Goal: Transaction & Acquisition: Purchase product/service

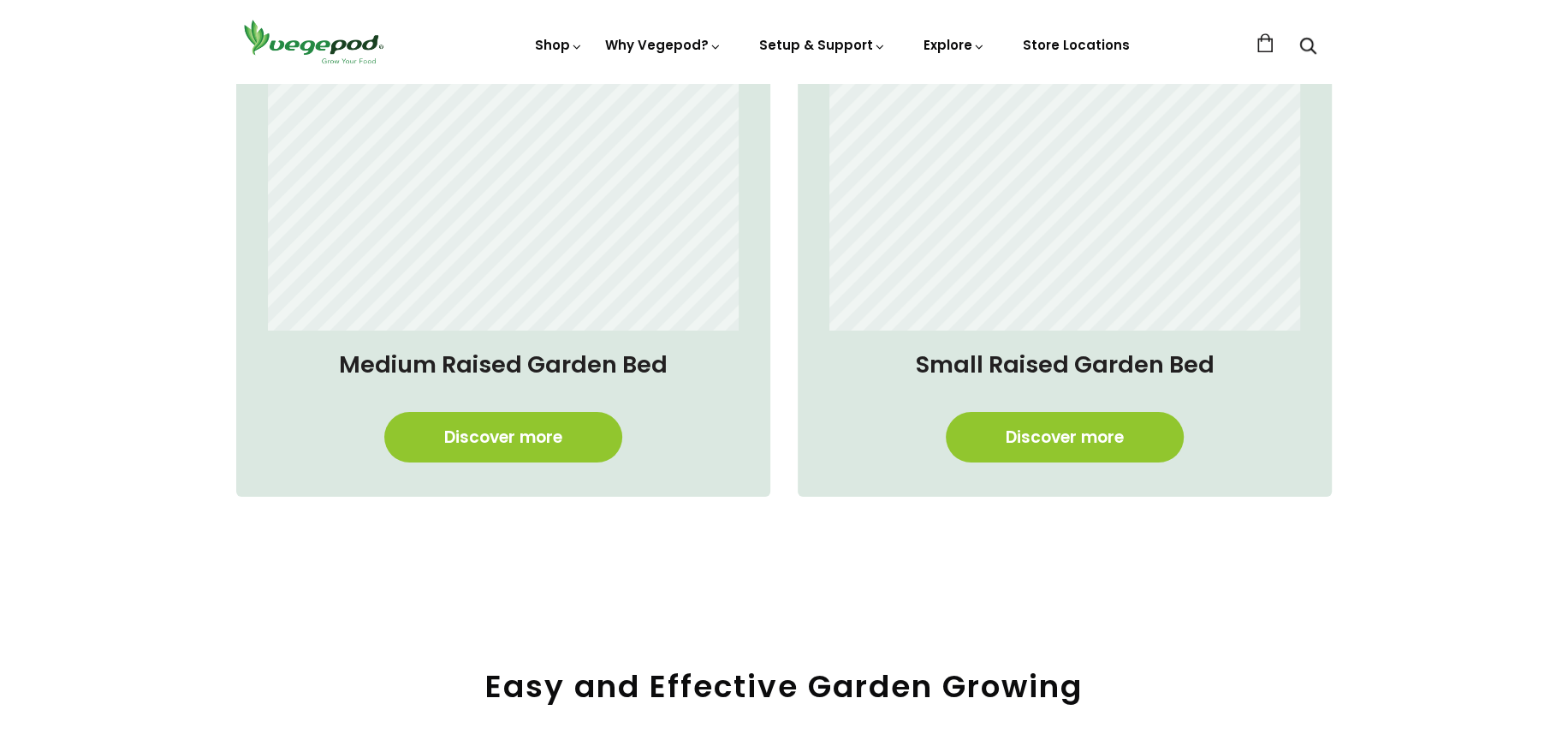
scroll to position [1498, 0]
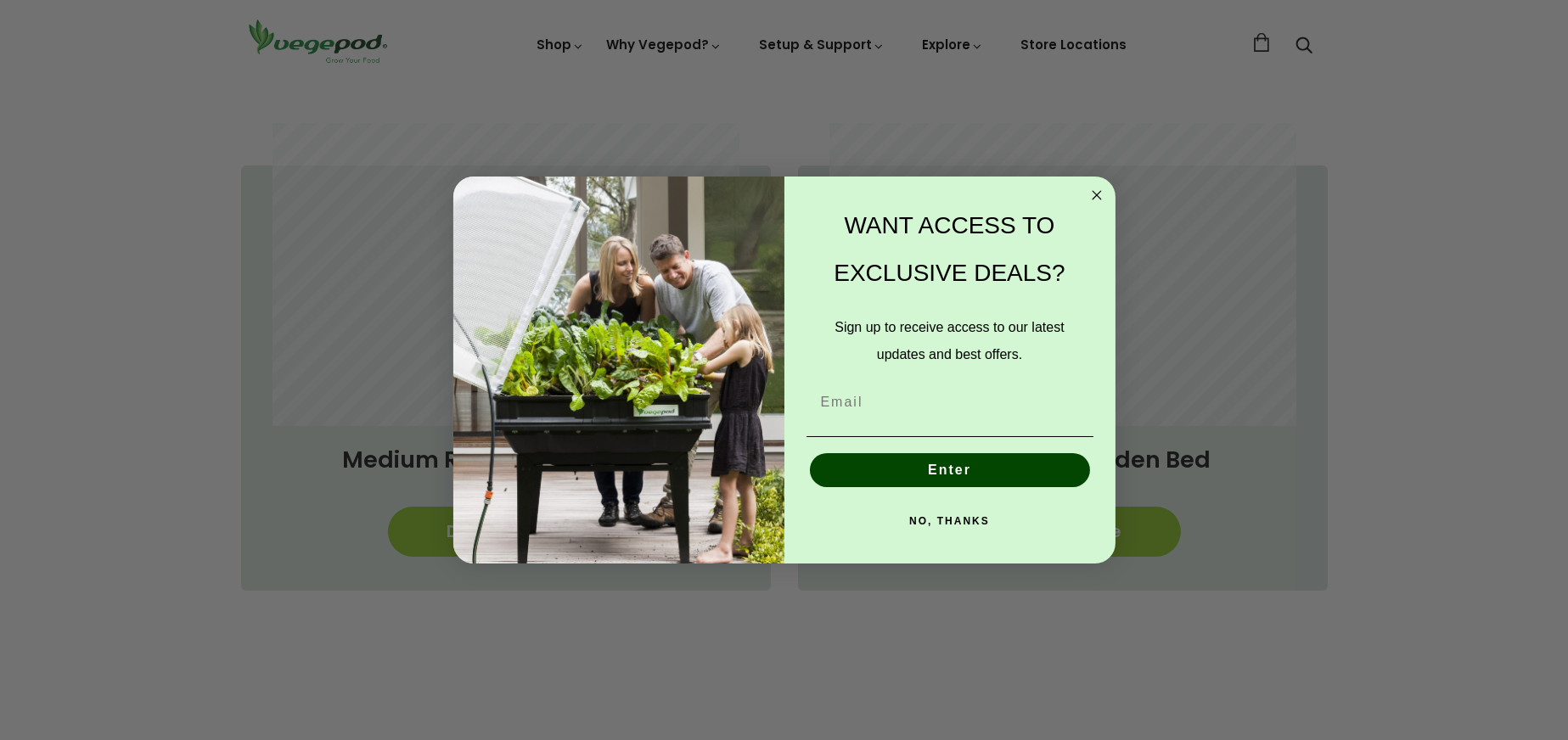
click at [1097, 192] on circle "Close dialog" at bounding box center [1096, 195] width 19 height 19
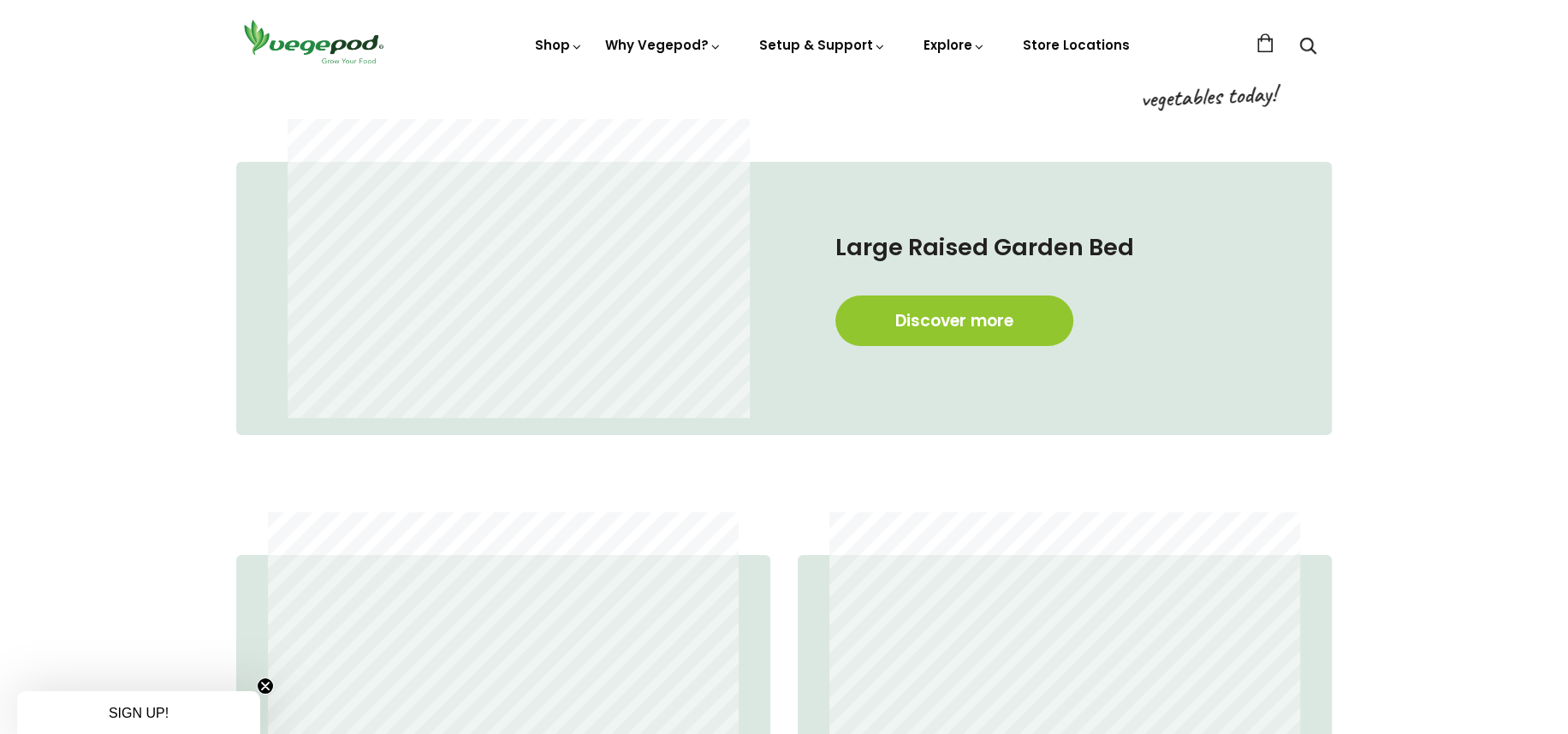
scroll to position [1070, 0]
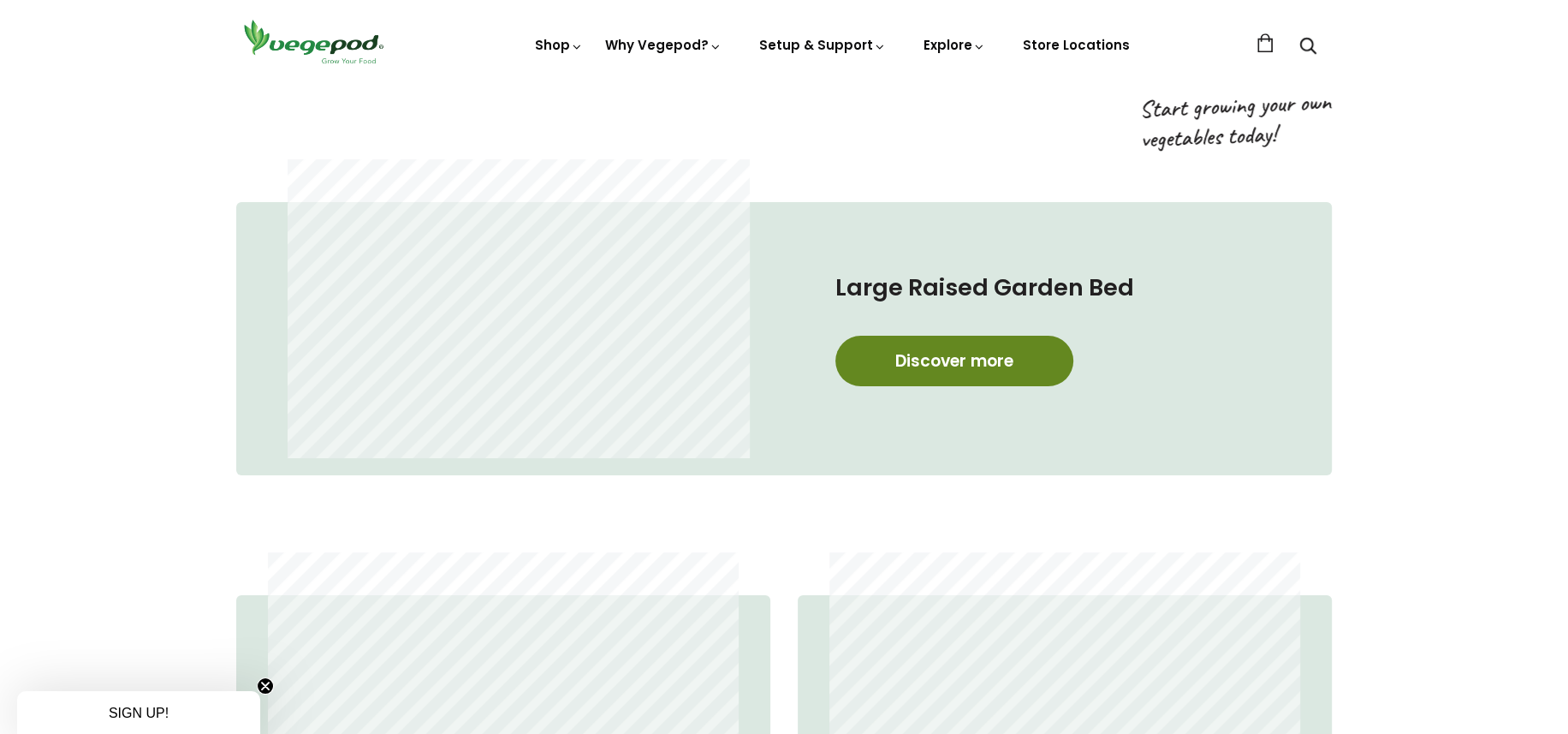
click at [950, 356] on link "Discover more" at bounding box center [954, 361] width 238 height 51
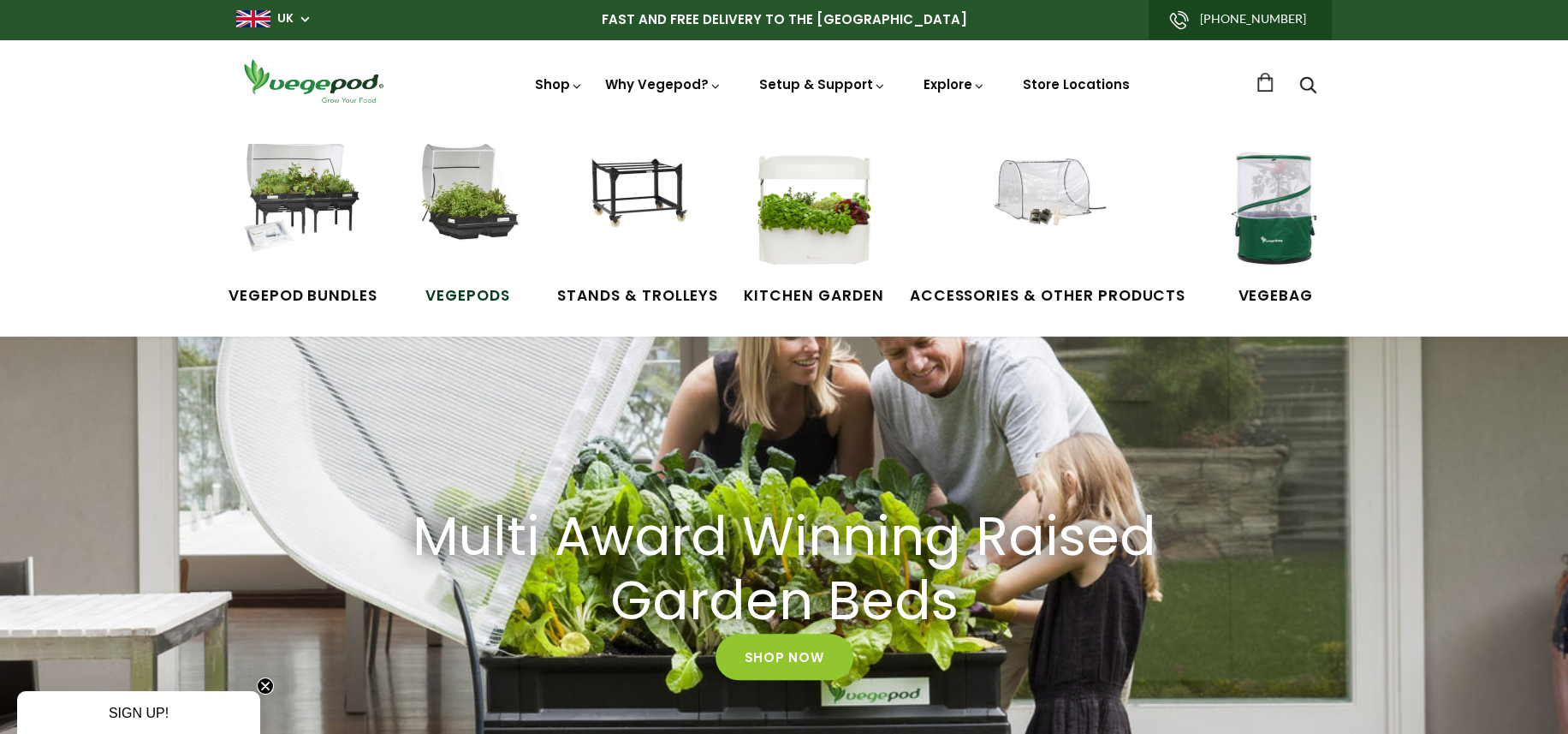
scroll to position [0, 377]
click at [474, 229] on img at bounding box center [468, 208] width 129 height 129
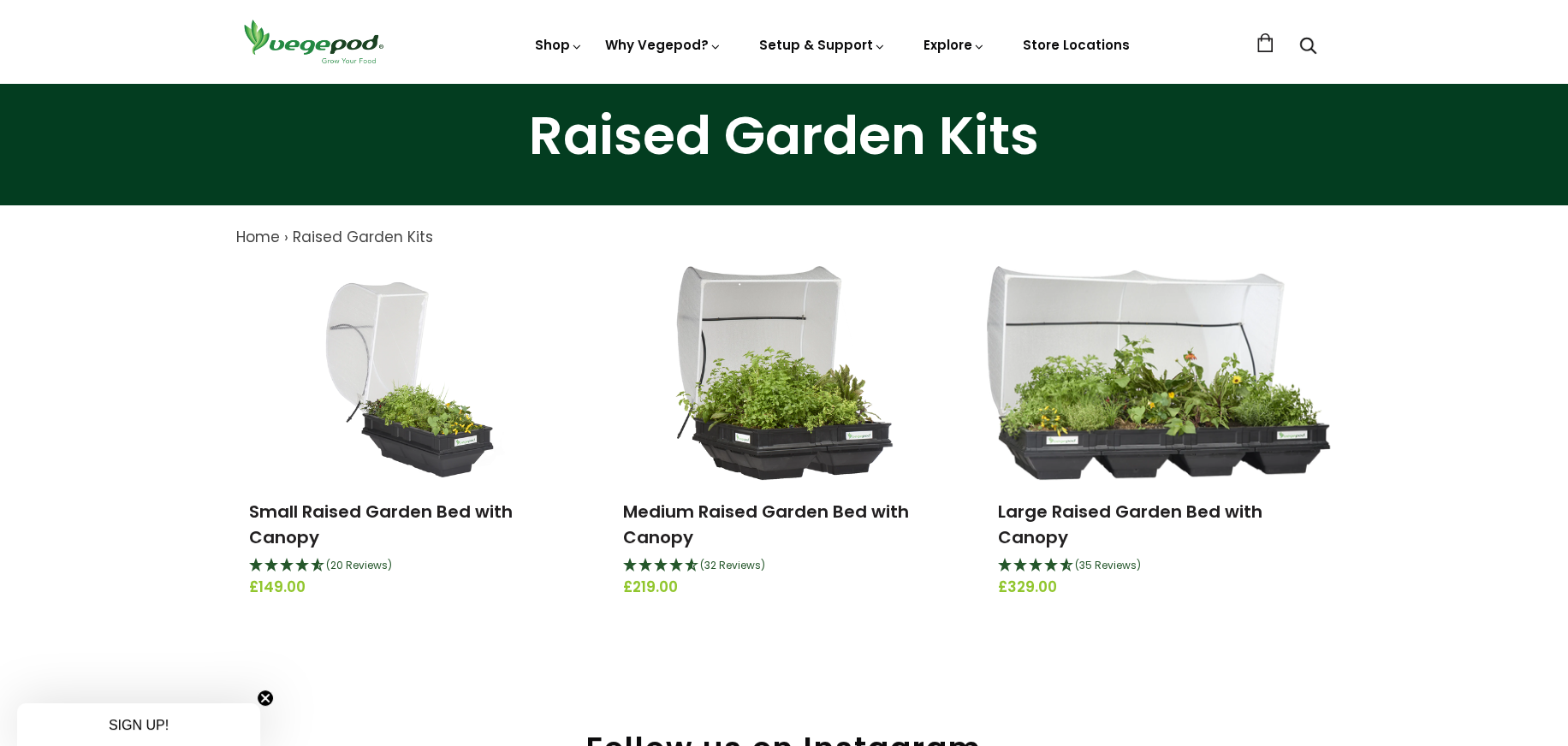
scroll to position [86, 0]
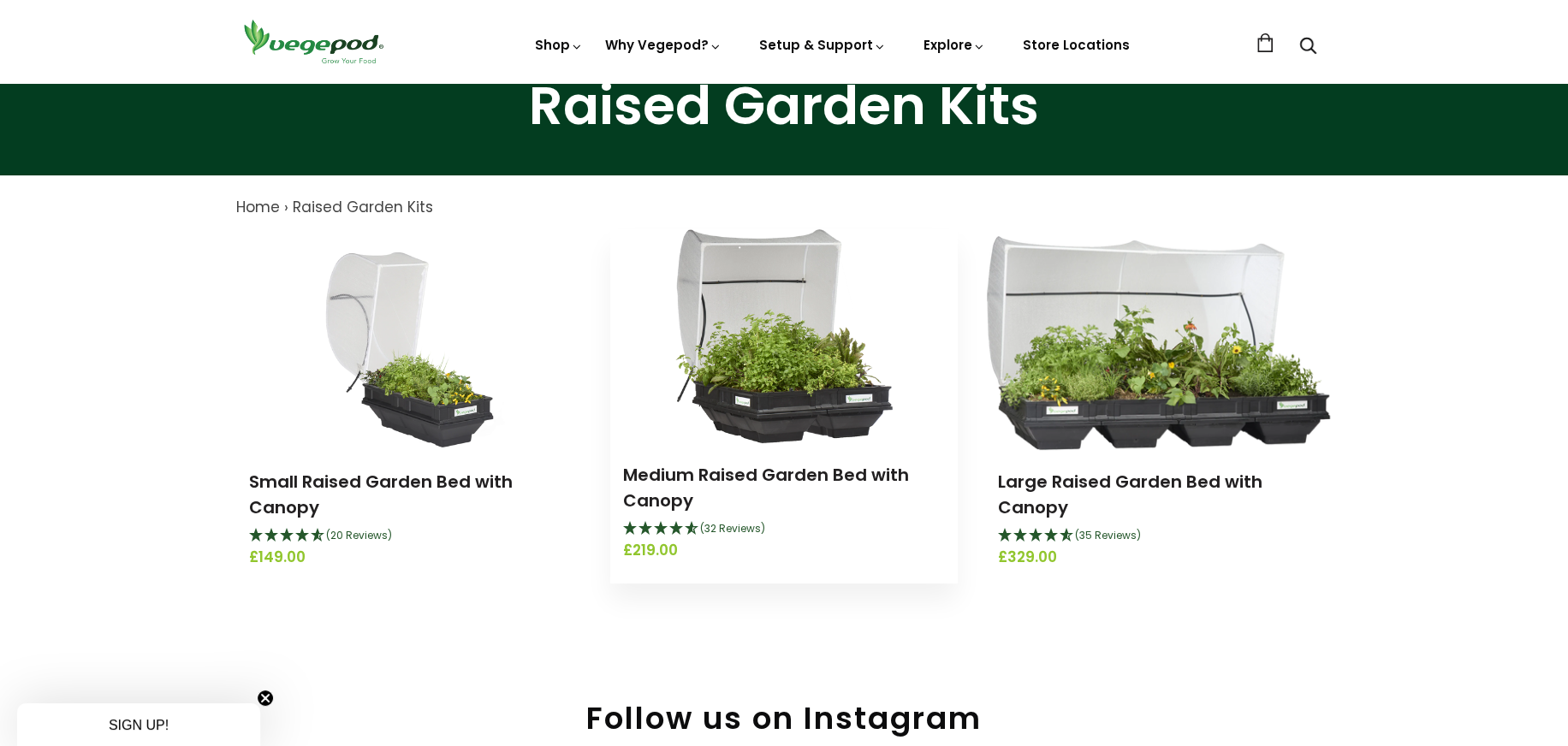
click at [796, 404] on img at bounding box center [784, 336] width 218 height 214
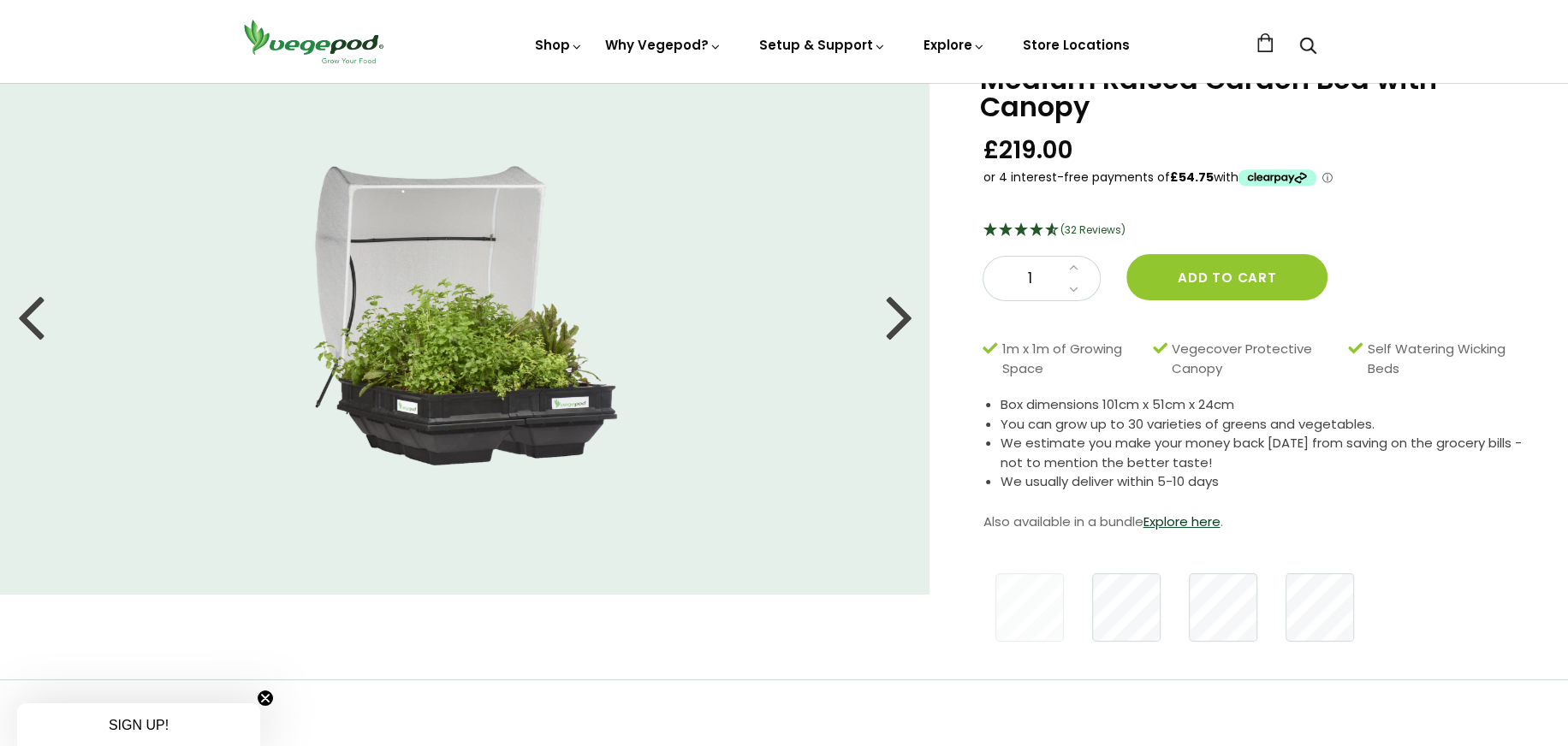
scroll to position [86, 0]
click at [897, 323] on div at bounding box center [899, 316] width 28 height 77
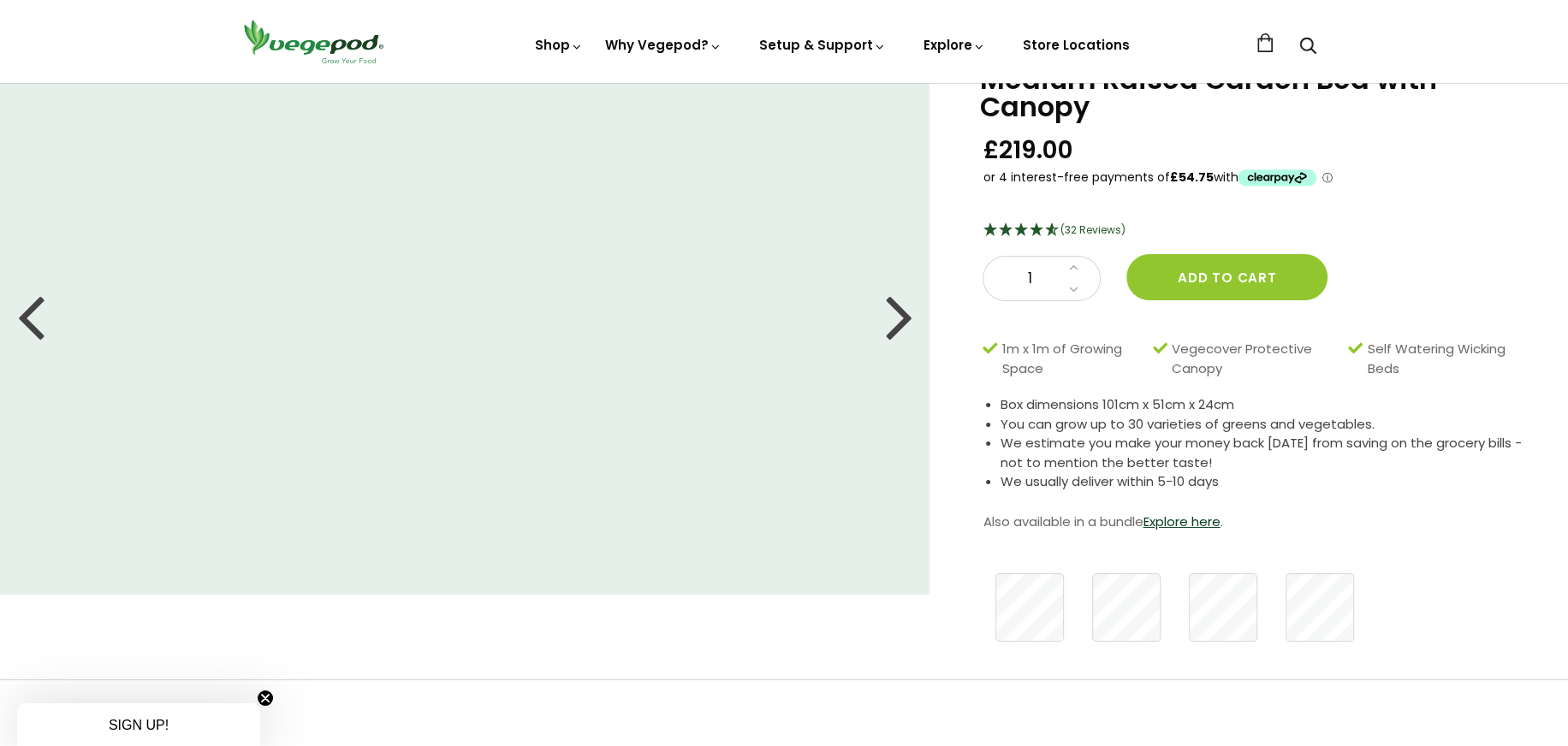
click at [897, 323] on div at bounding box center [899, 316] width 28 height 77
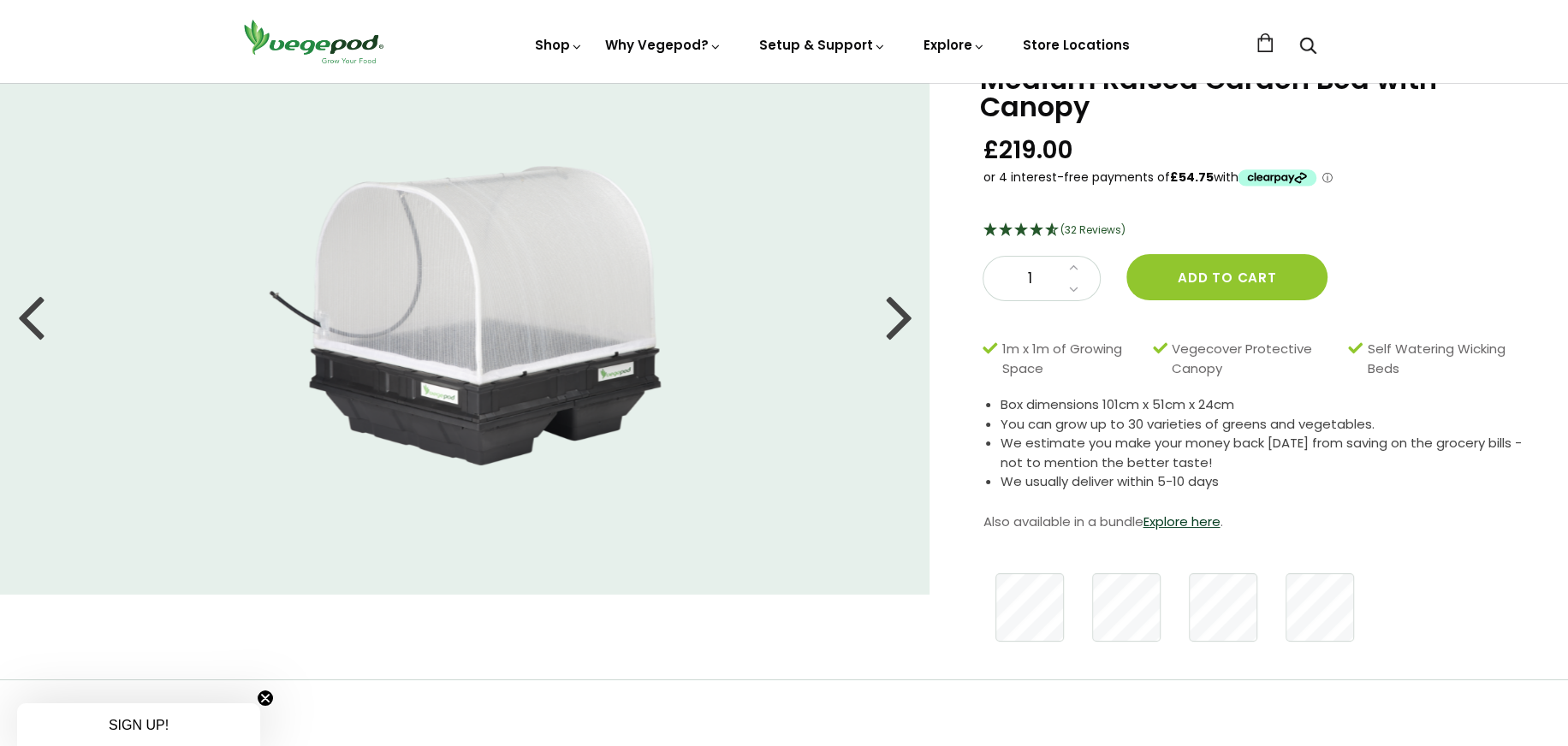
click at [897, 323] on div at bounding box center [899, 316] width 28 height 77
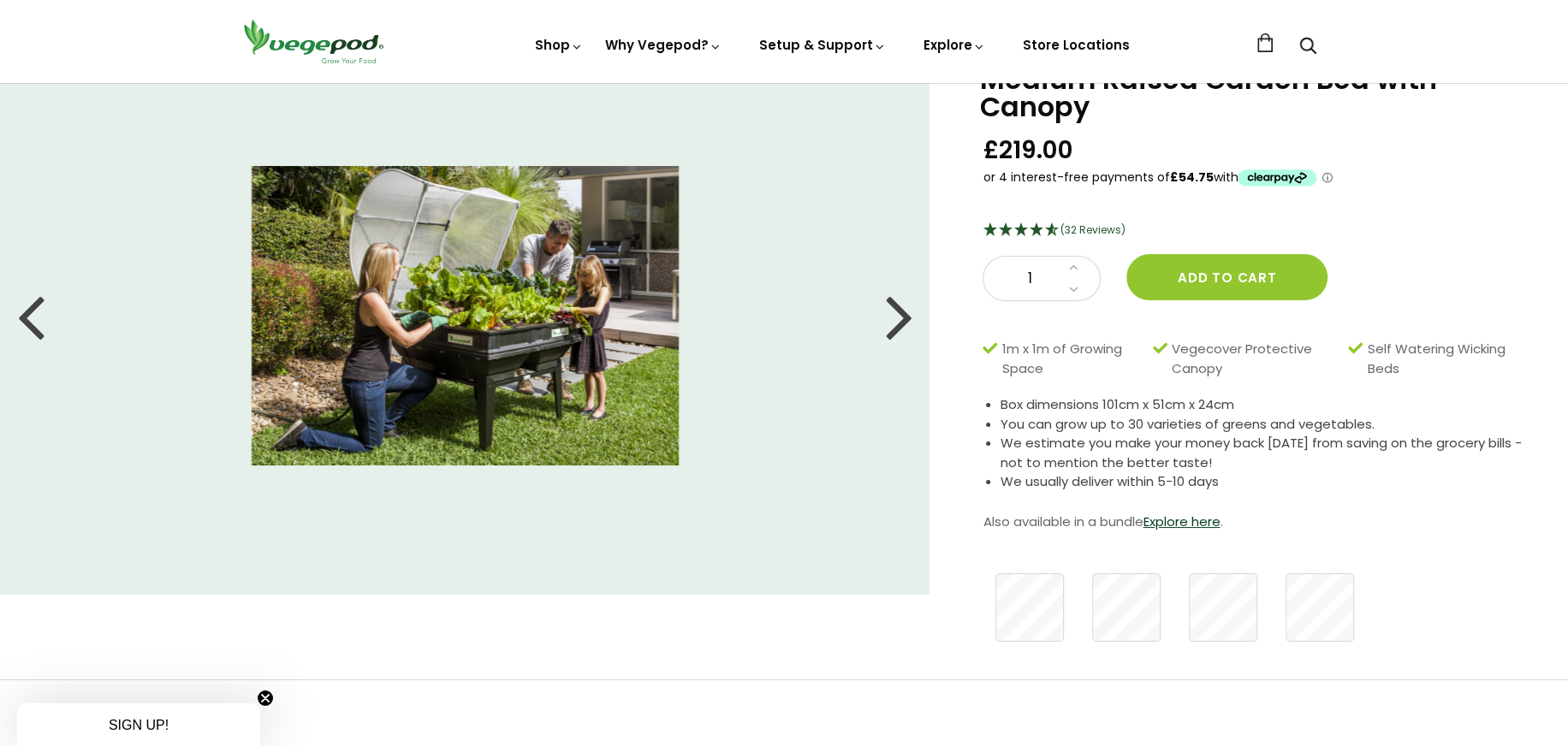
click at [897, 323] on div at bounding box center [899, 316] width 28 height 77
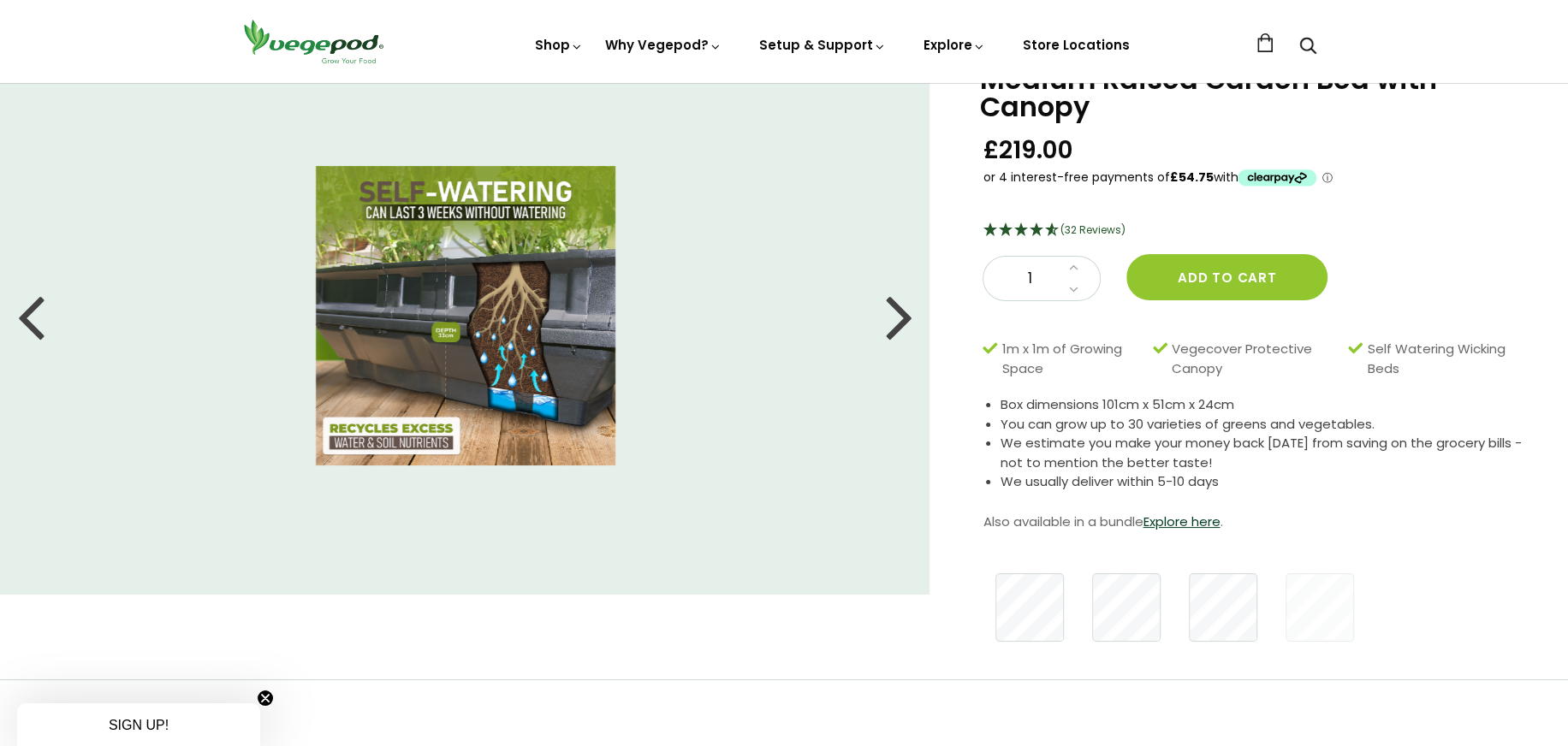
click at [897, 323] on div at bounding box center [899, 316] width 28 height 77
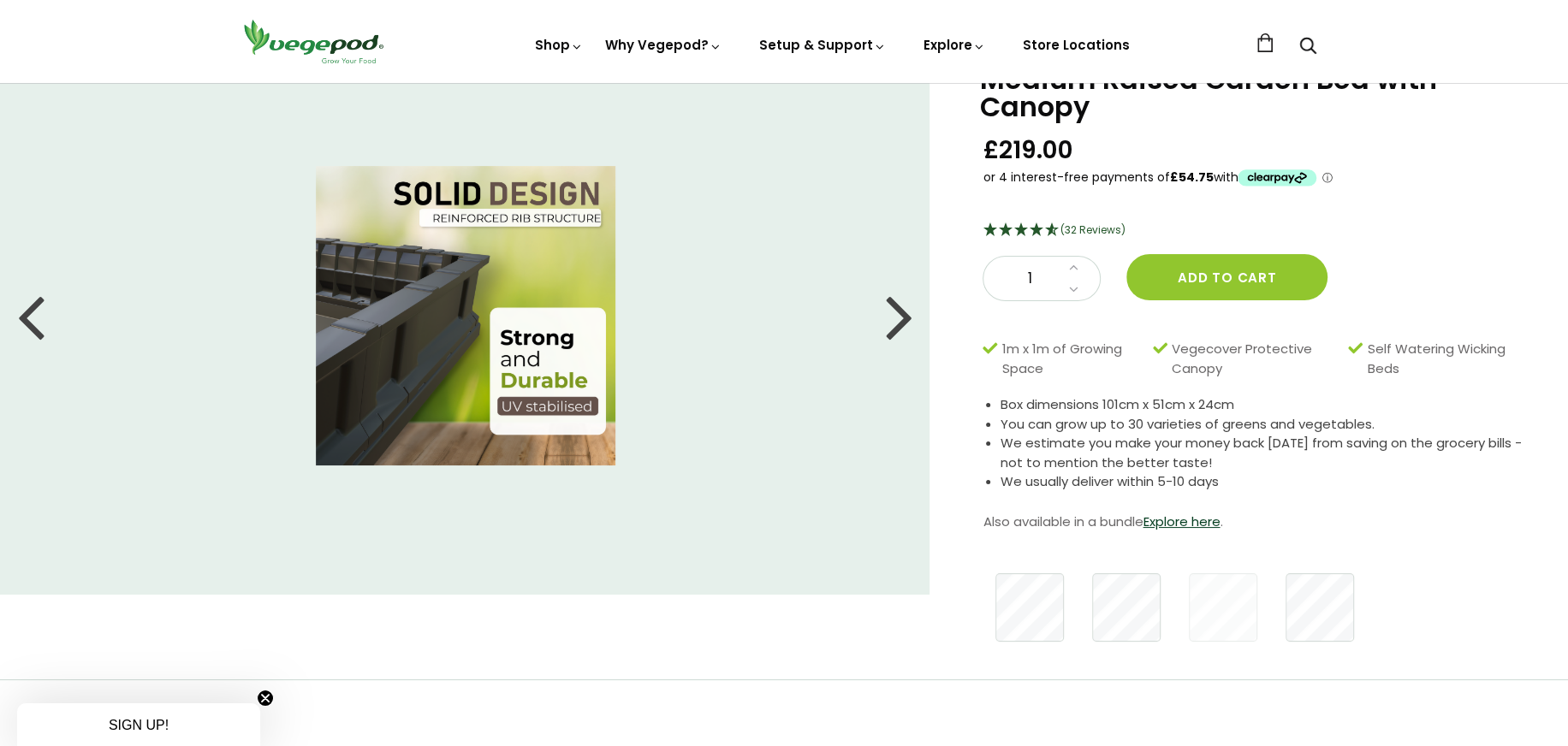
click at [897, 323] on div at bounding box center [899, 316] width 28 height 77
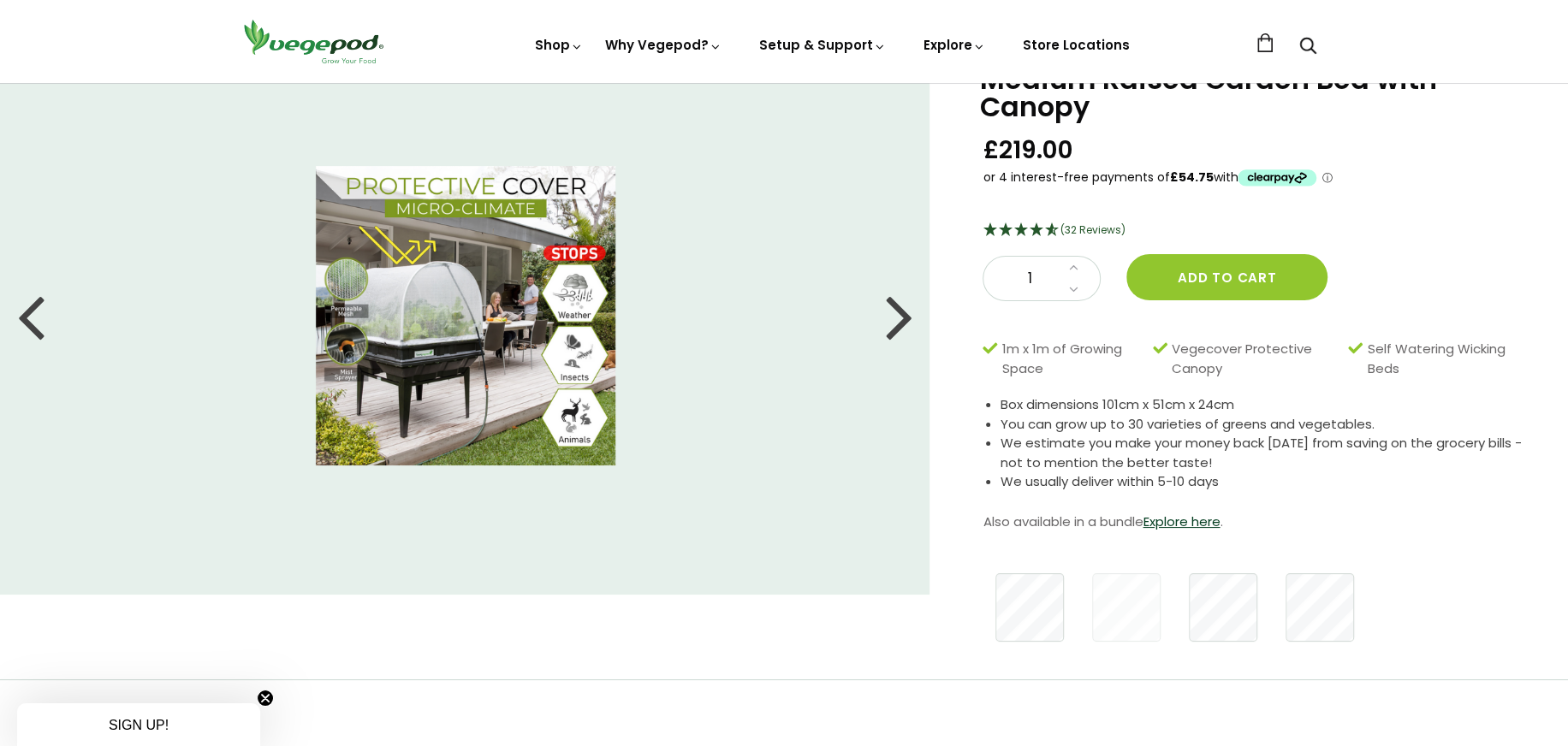
click at [897, 323] on div at bounding box center [899, 316] width 28 height 77
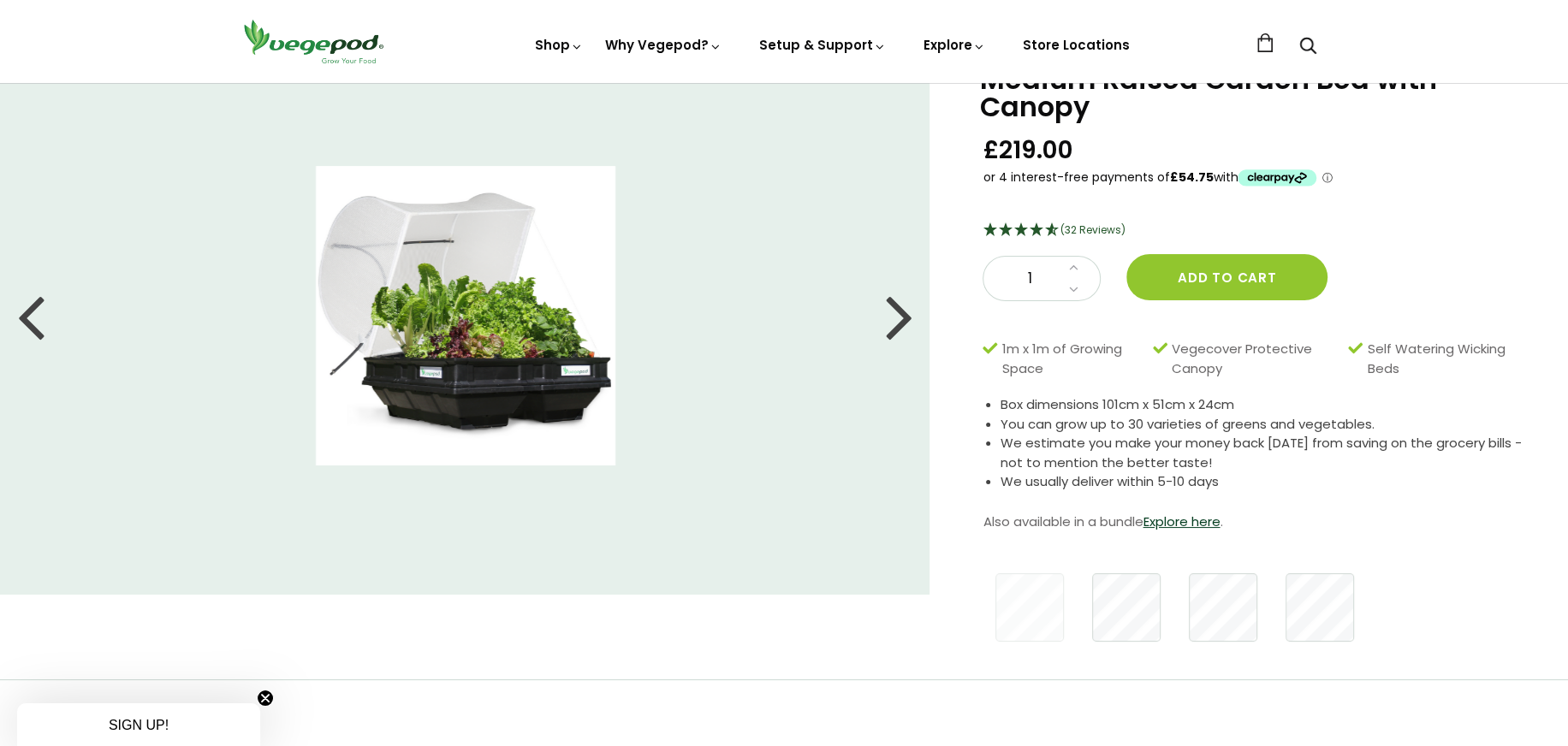
click at [897, 323] on div at bounding box center [899, 316] width 28 height 77
